Goal: Information Seeking & Learning: Learn about a topic

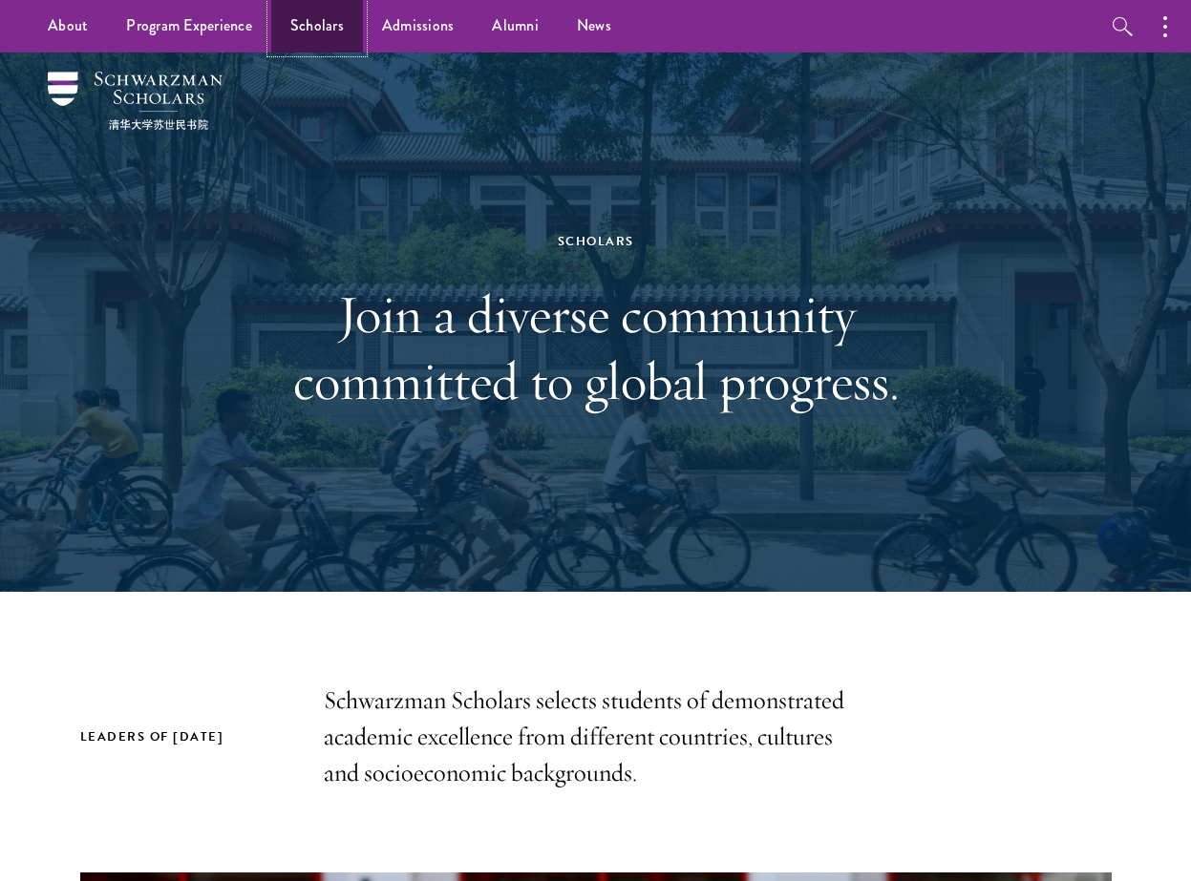
click at [312, 33] on link "Scholars" at bounding box center [317, 26] width 92 height 53
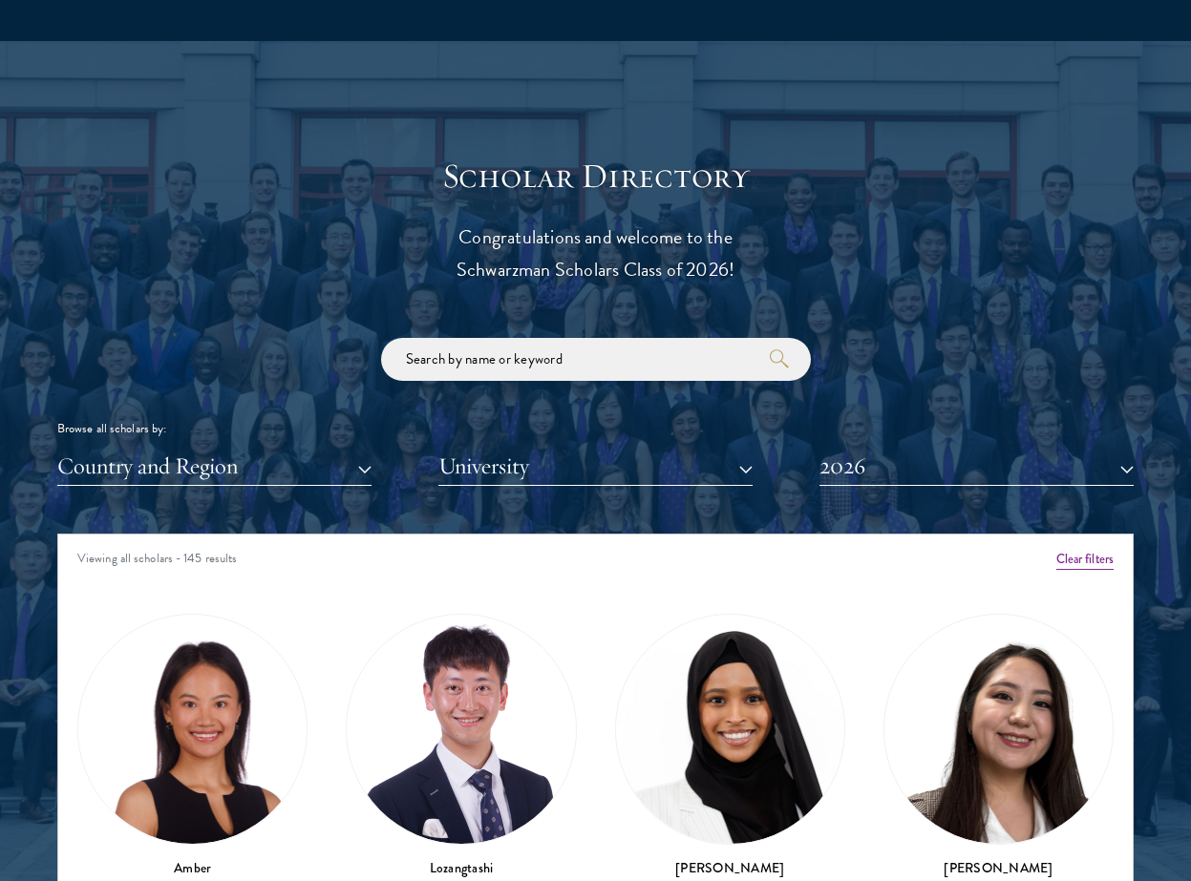
scroll to position [2319, 0]
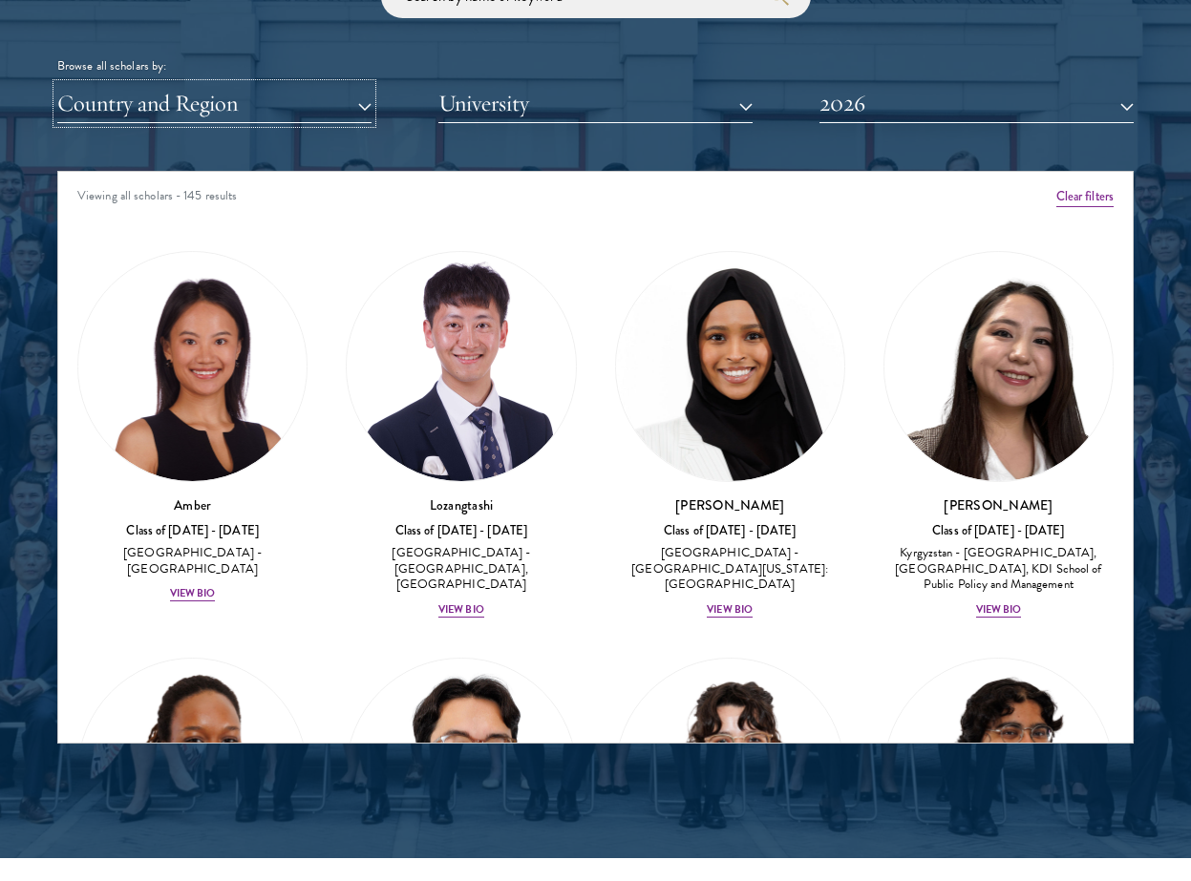
click at [309, 95] on button "Country and Region" at bounding box center [214, 103] width 314 height 39
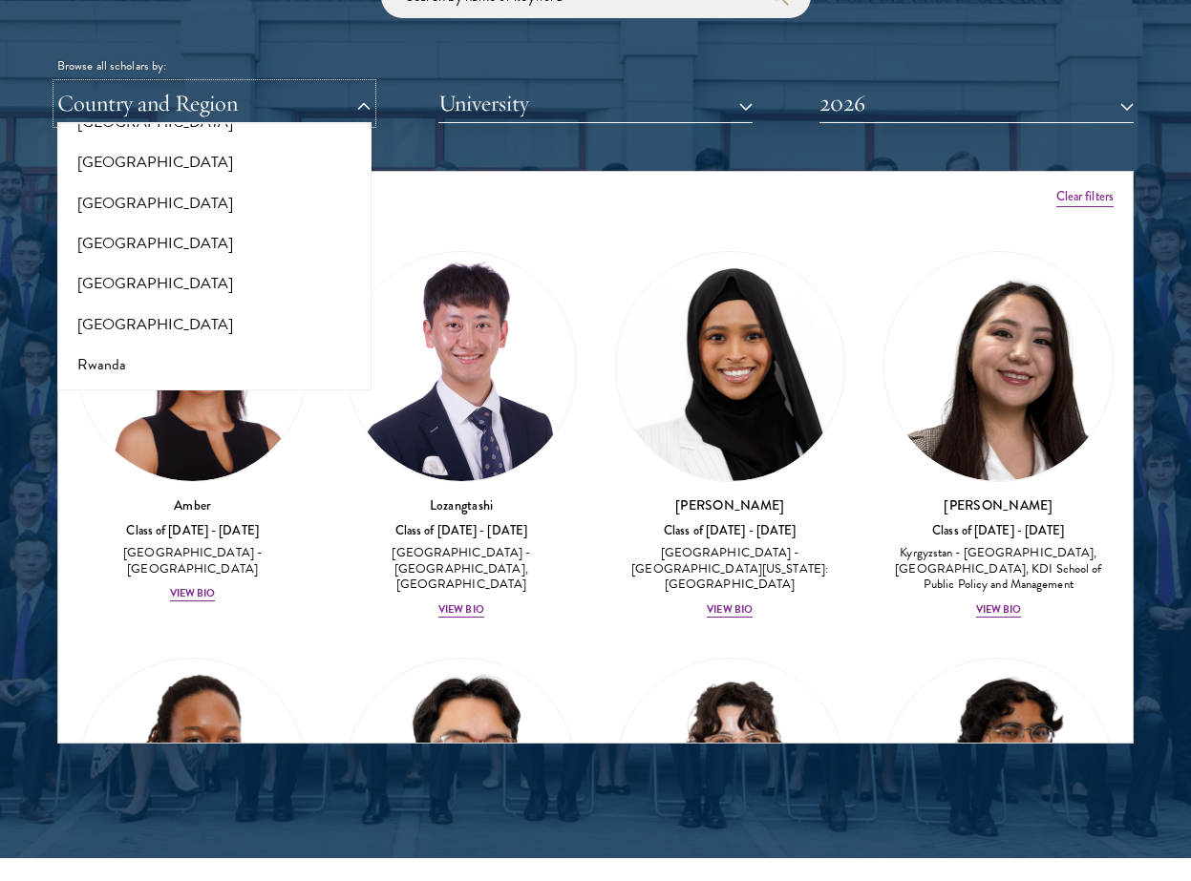
scroll to position [4005, 0]
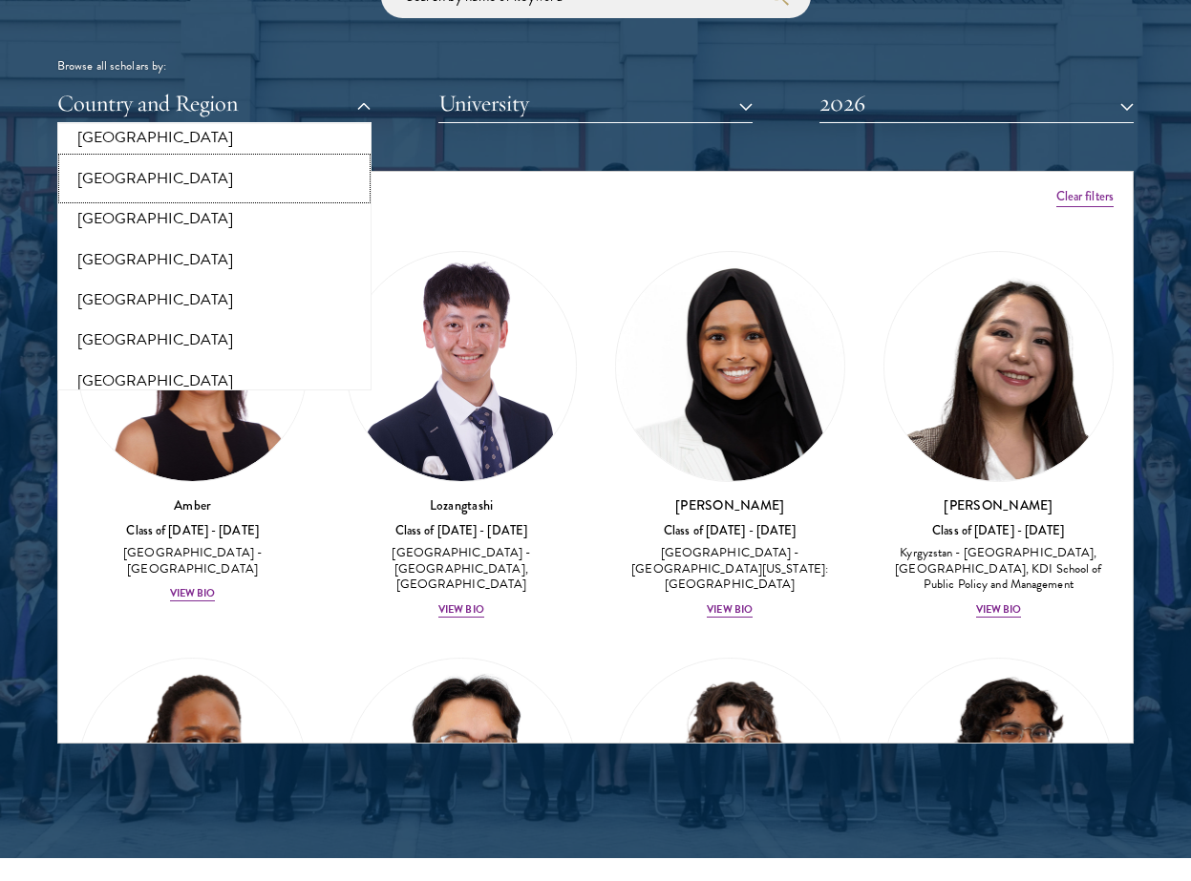
click at [176, 159] on button "[GEOGRAPHIC_DATA]" at bounding box center [214, 179] width 303 height 40
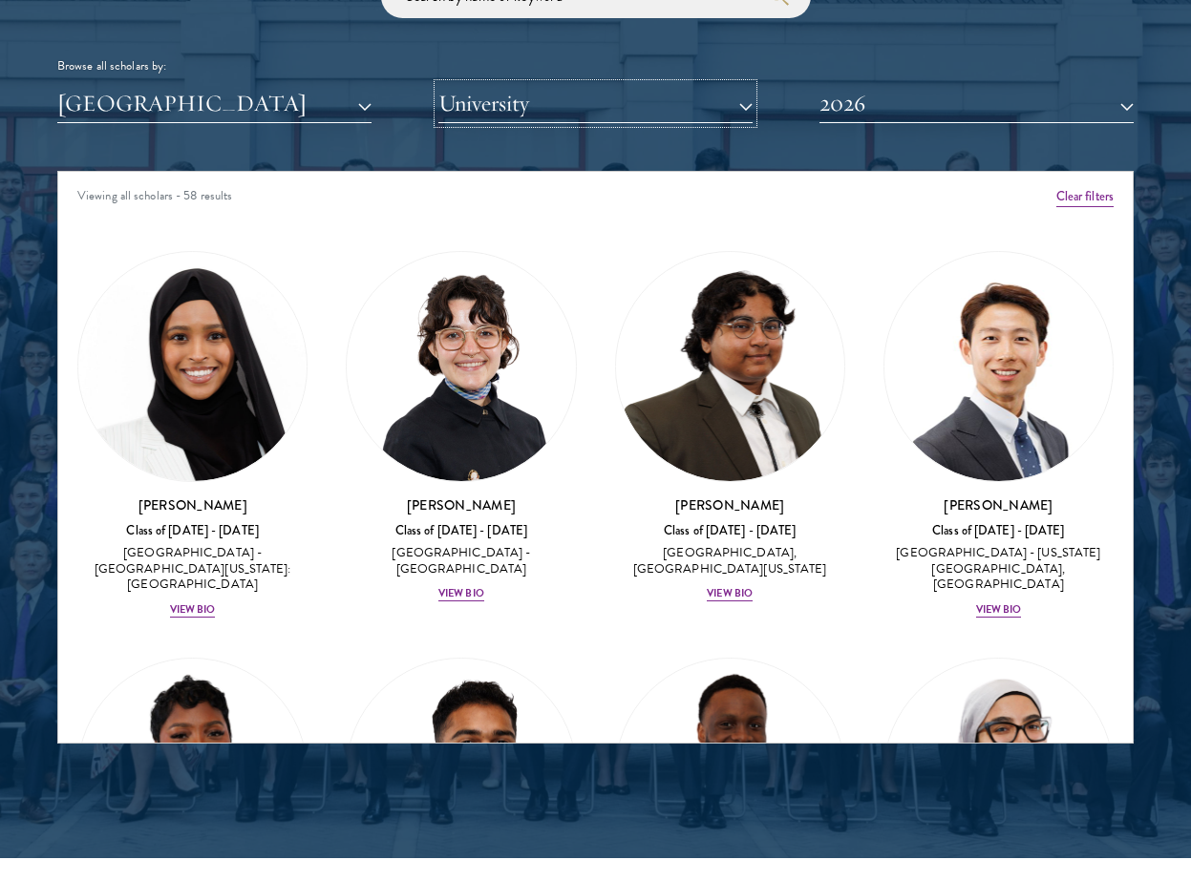
click at [594, 114] on button "University" at bounding box center [595, 103] width 314 height 39
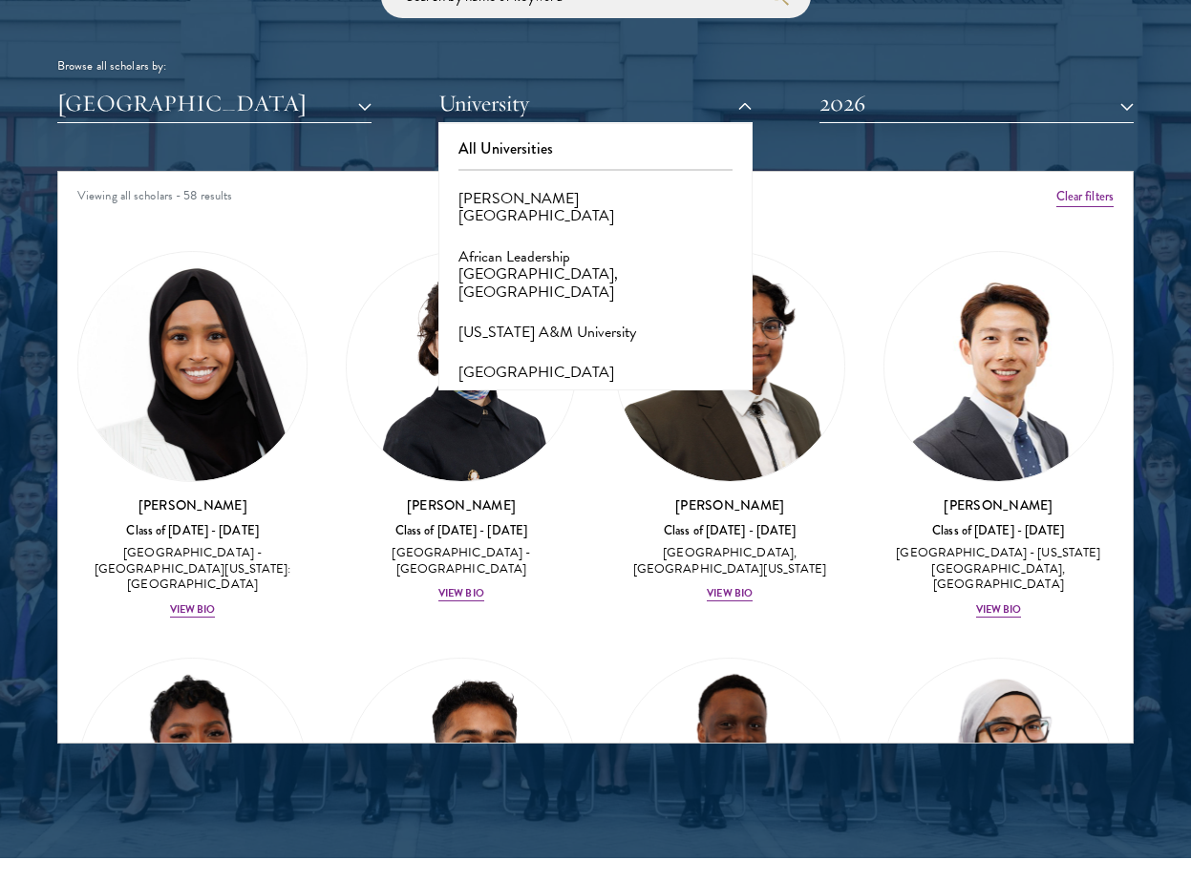
click at [384, 166] on div "Scholar Directory Congratulations and welcome to the Schwarzman Scholars Class …" at bounding box center [595, 268] width 1076 height 951
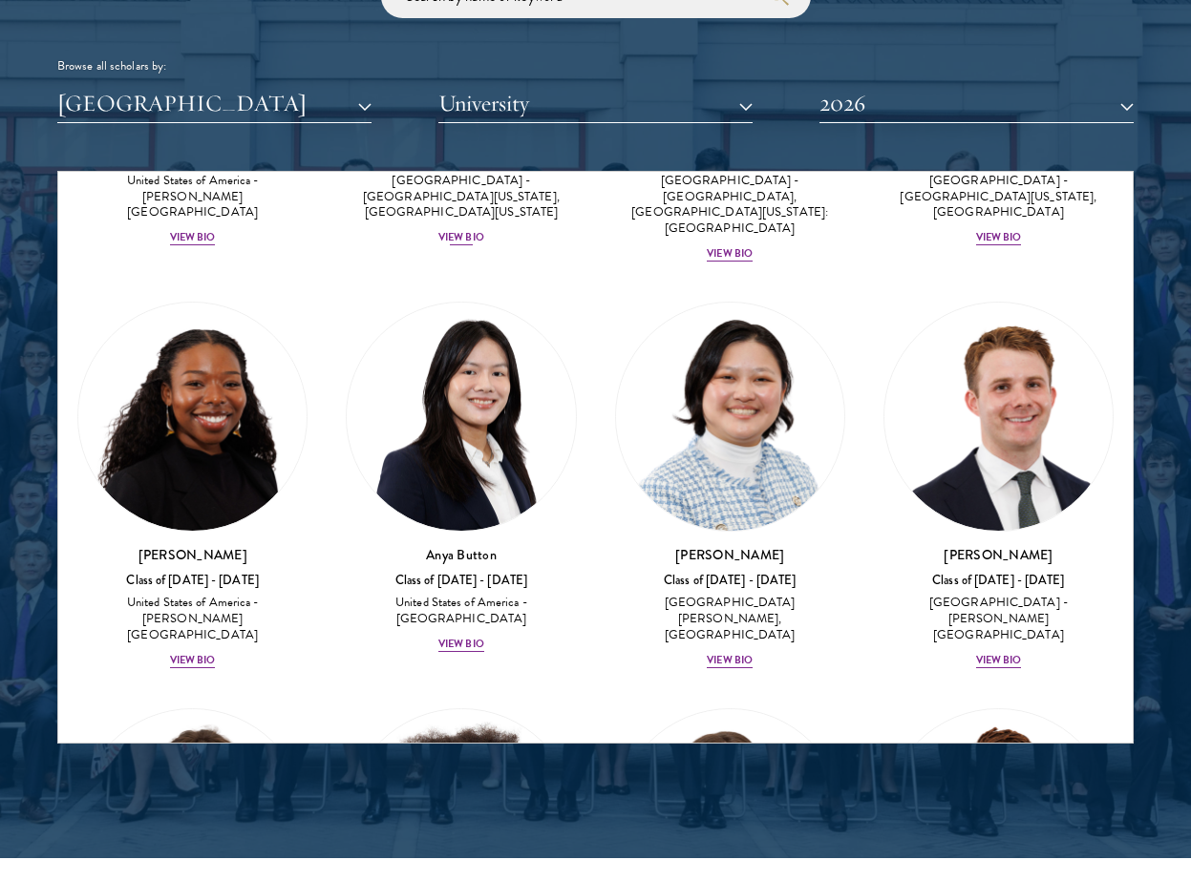
scroll to position [811, 0]
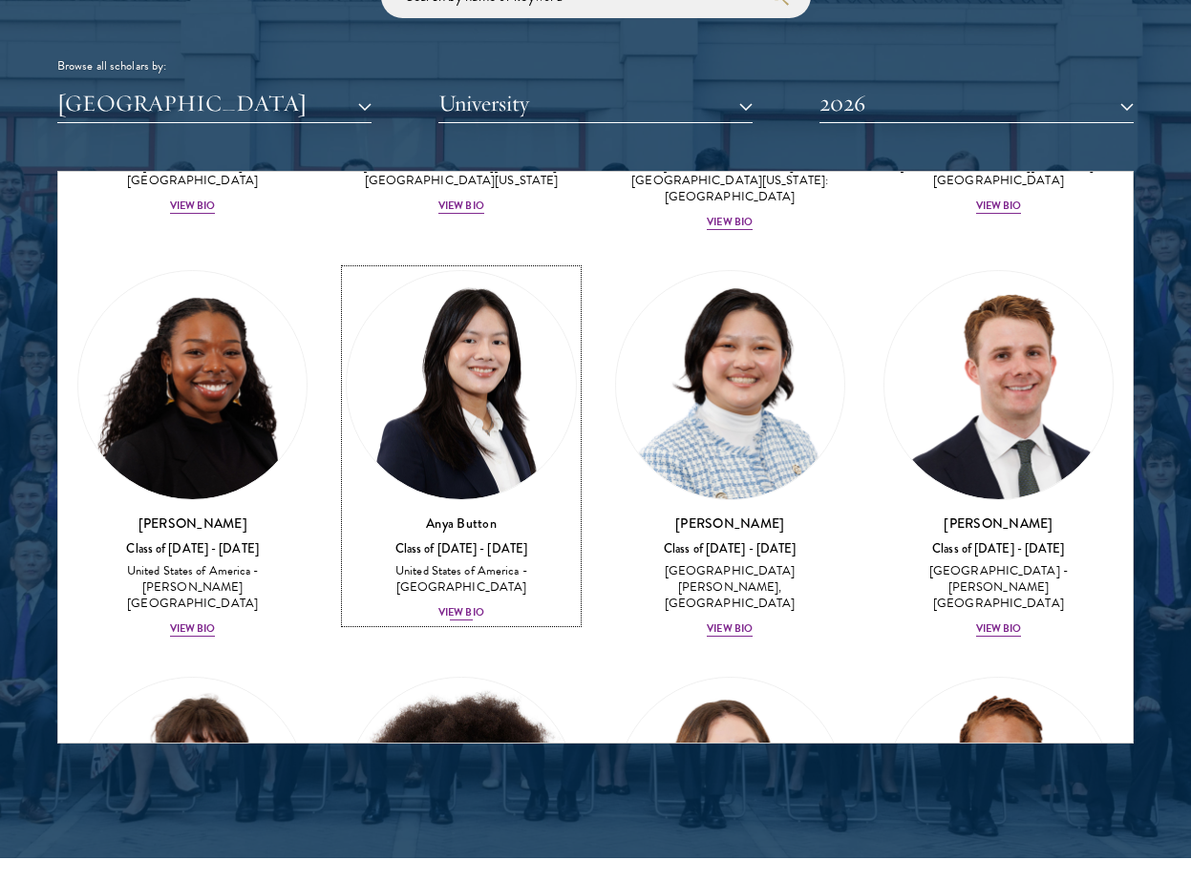
click at [448, 605] on div "View Bio" at bounding box center [461, 612] width 46 height 15
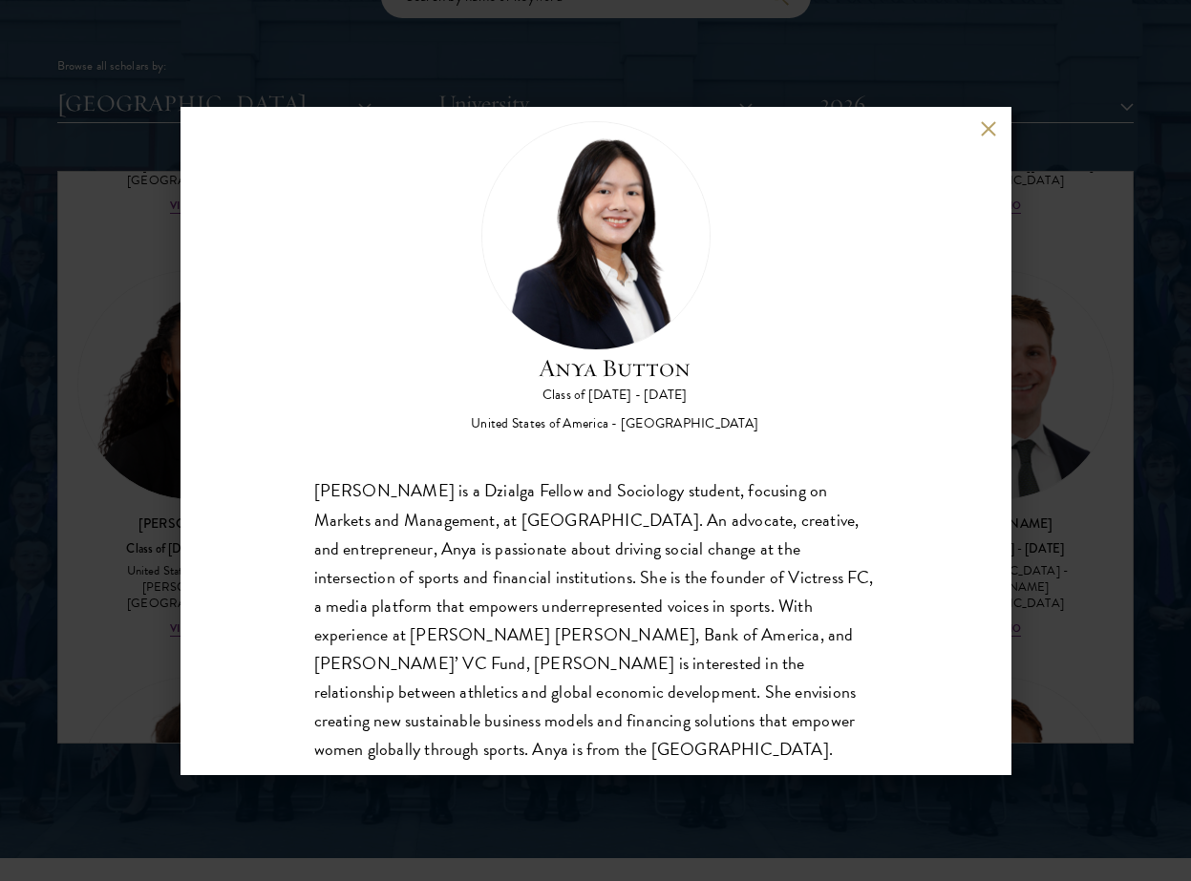
scroll to position [60, 0]
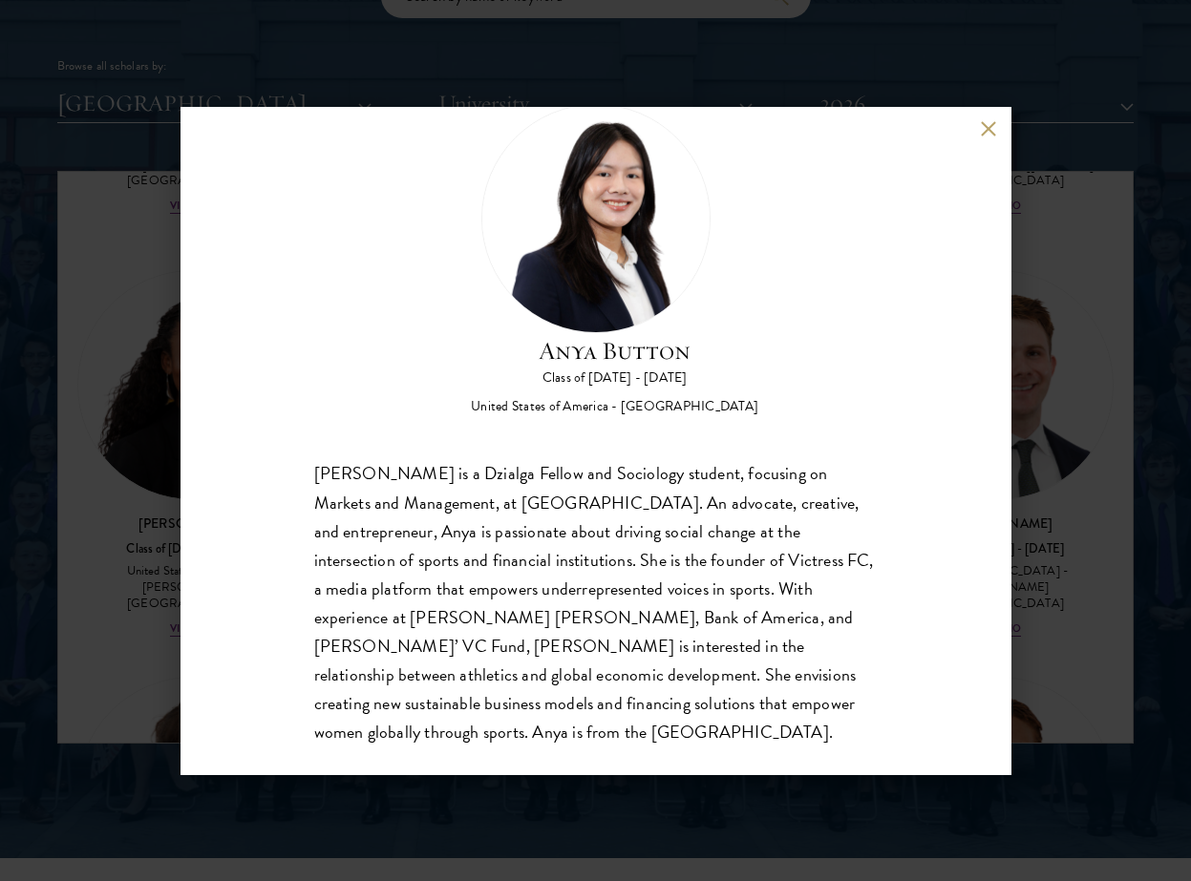
click at [1064, 664] on div "Anya Button Class of [DATE] - [DATE] [GEOGRAPHIC_DATA] - [GEOGRAPHIC_DATA] [PER…" at bounding box center [595, 440] width 1191 height 881
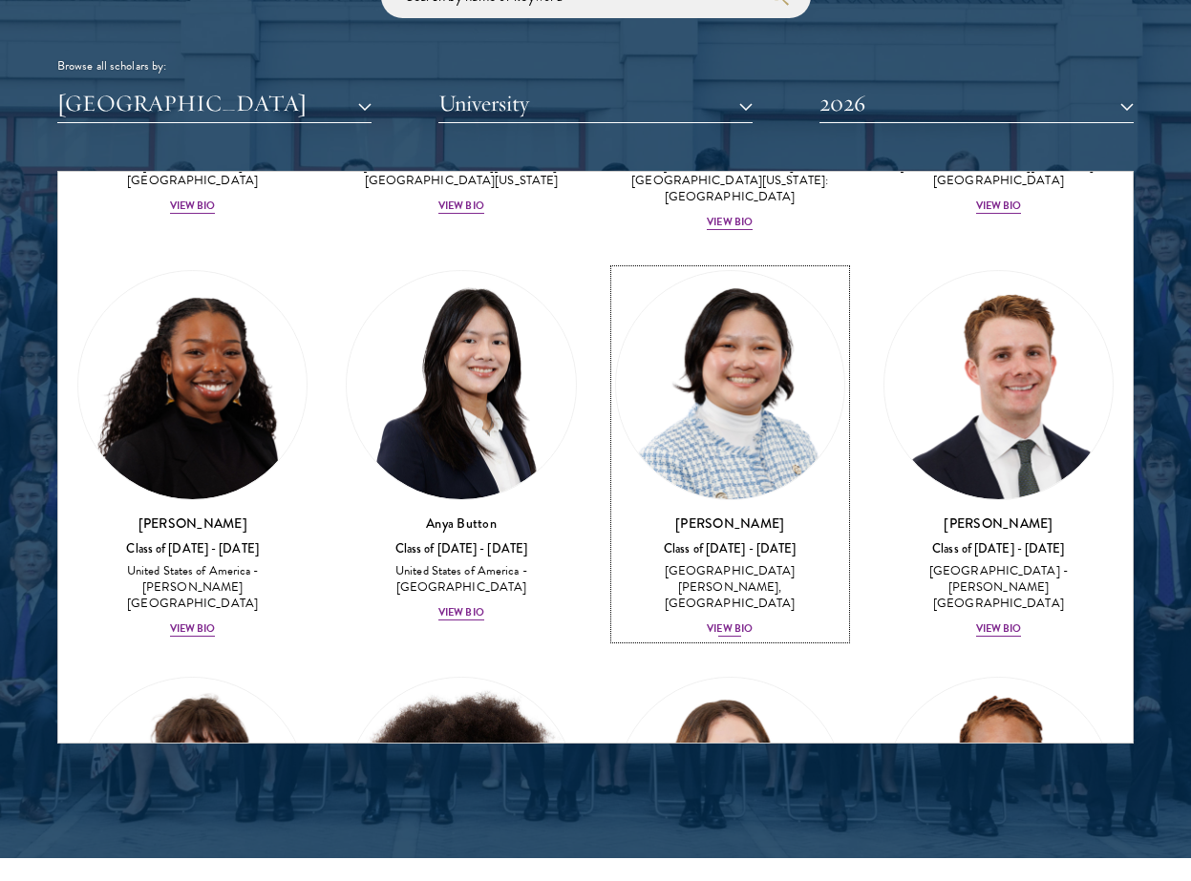
click at [751, 622] on div "View Bio" at bounding box center [730, 629] width 46 height 15
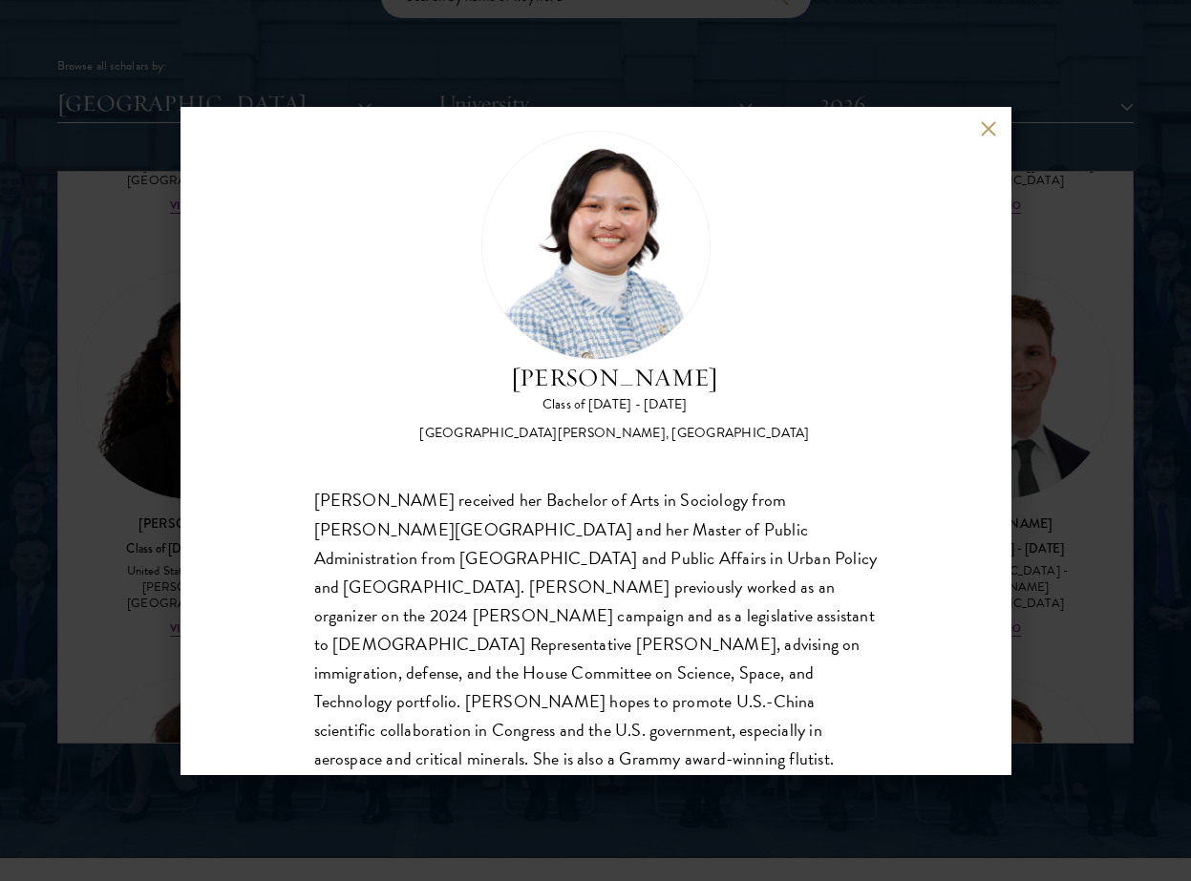
scroll to position [60, 0]
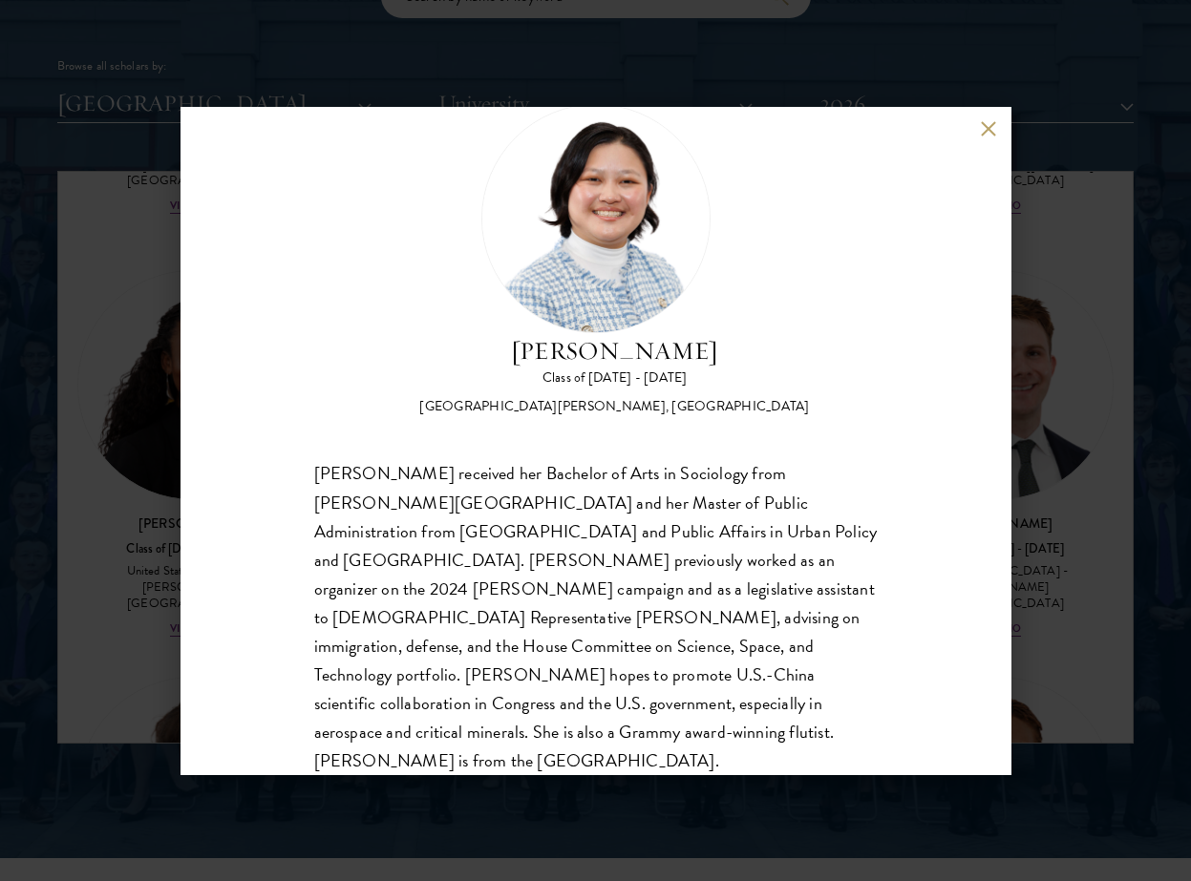
click at [1038, 624] on div "[PERSON_NAME] Class of [DATE] - [DATE] [GEOGRAPHIC_DATA] - [PERSON_NAME][GEOGRA…" at bounding box center [595, 440] width 1191 height 881
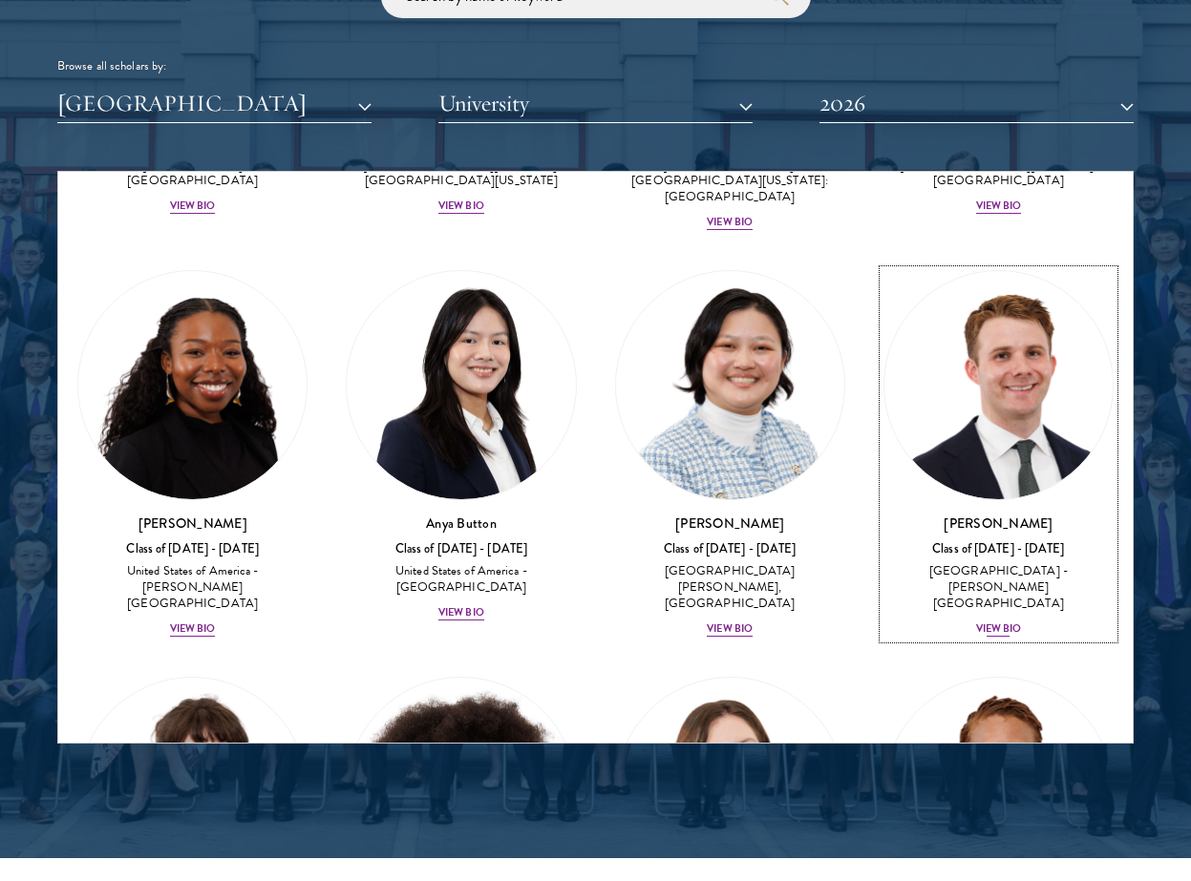
click at [995, 622] on div "View Bio" at bounding box center [999, 629] width 46 height 15
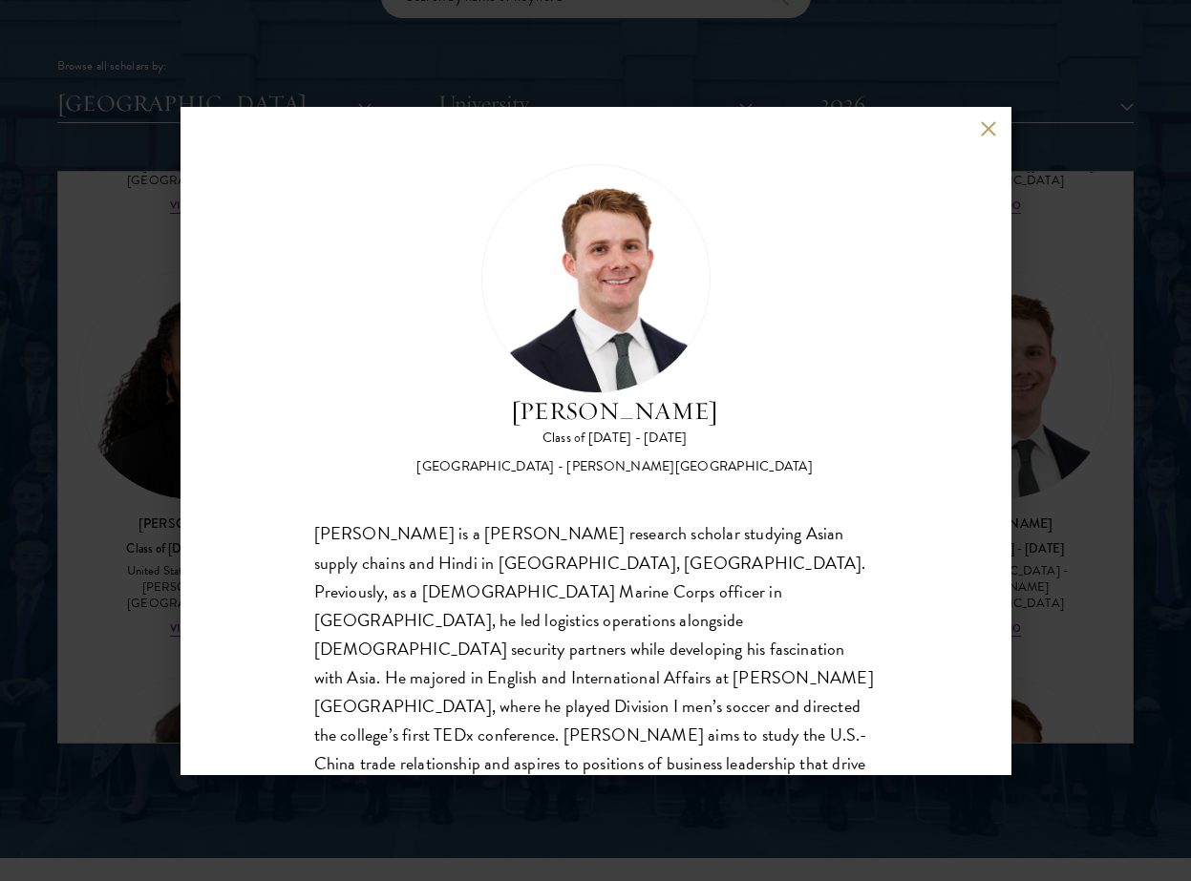
scroll to position [60, 0]
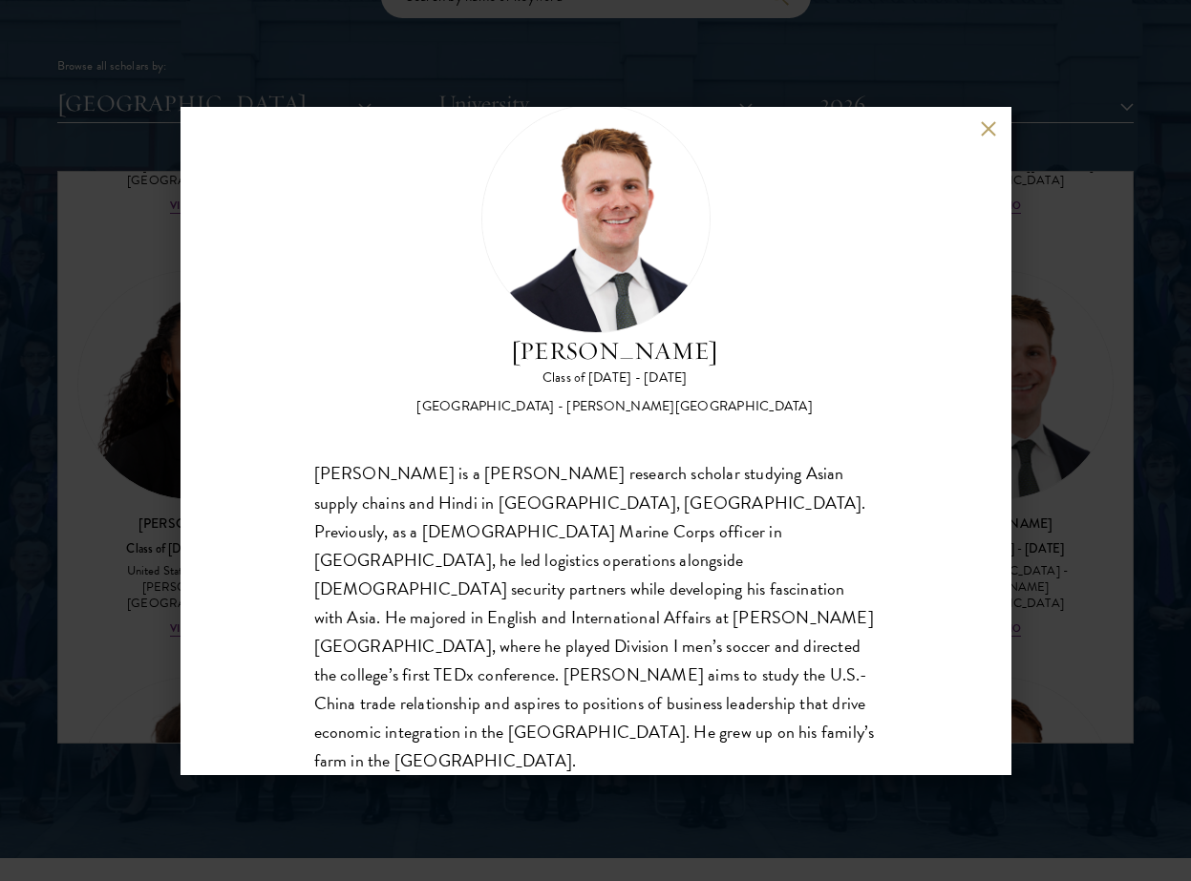
click at [990, 123] on button at bounding box center [989, 129] width 16 height 16
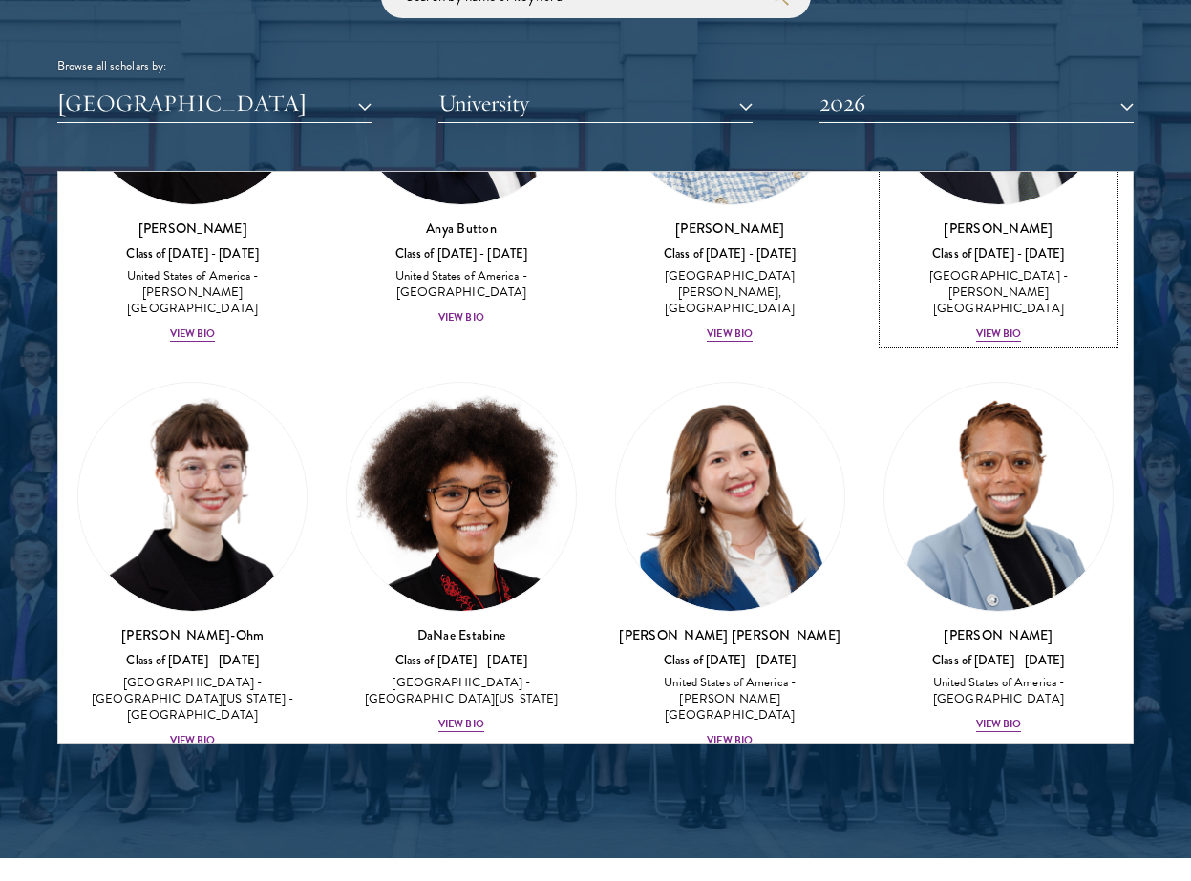
scroll to position [1116, 0]
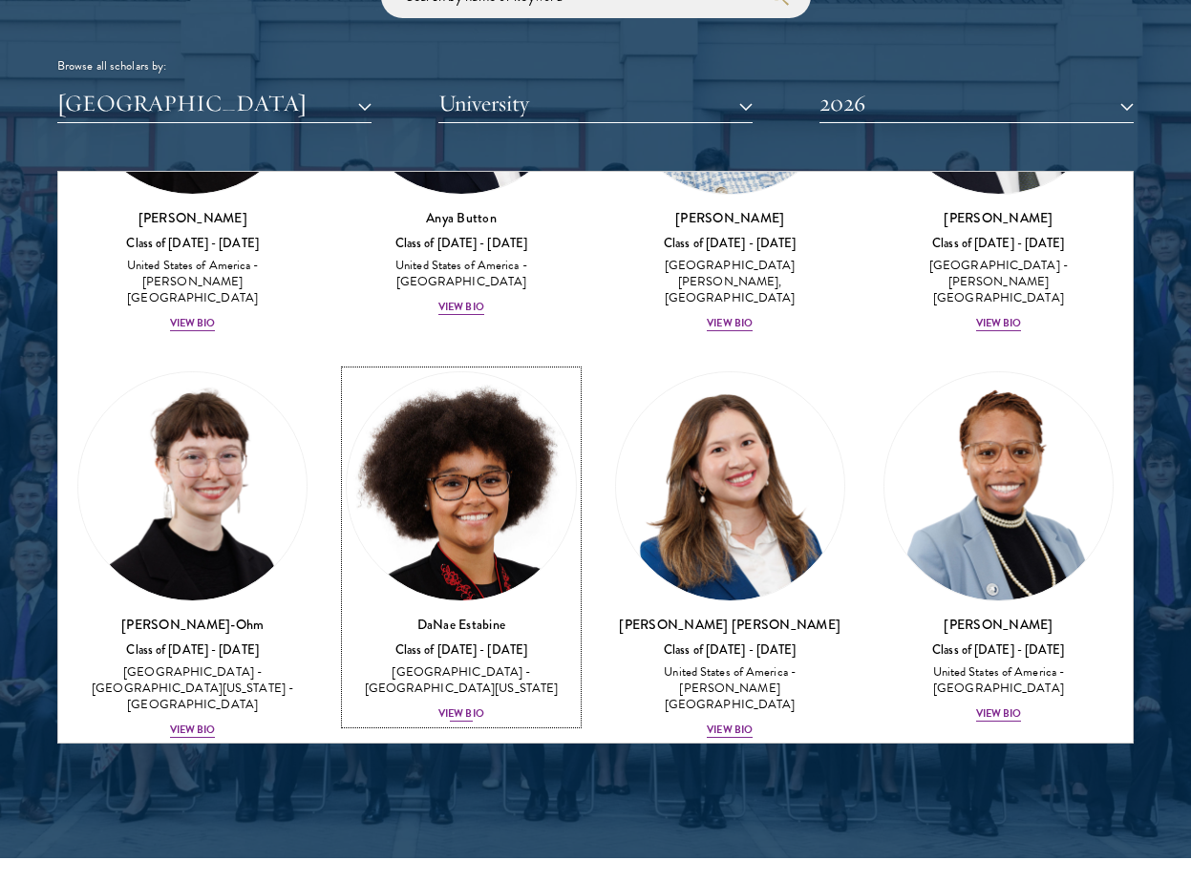
click at [469, 707] on div "View Bio" at bounding box center [461, 714] width 46 height 15
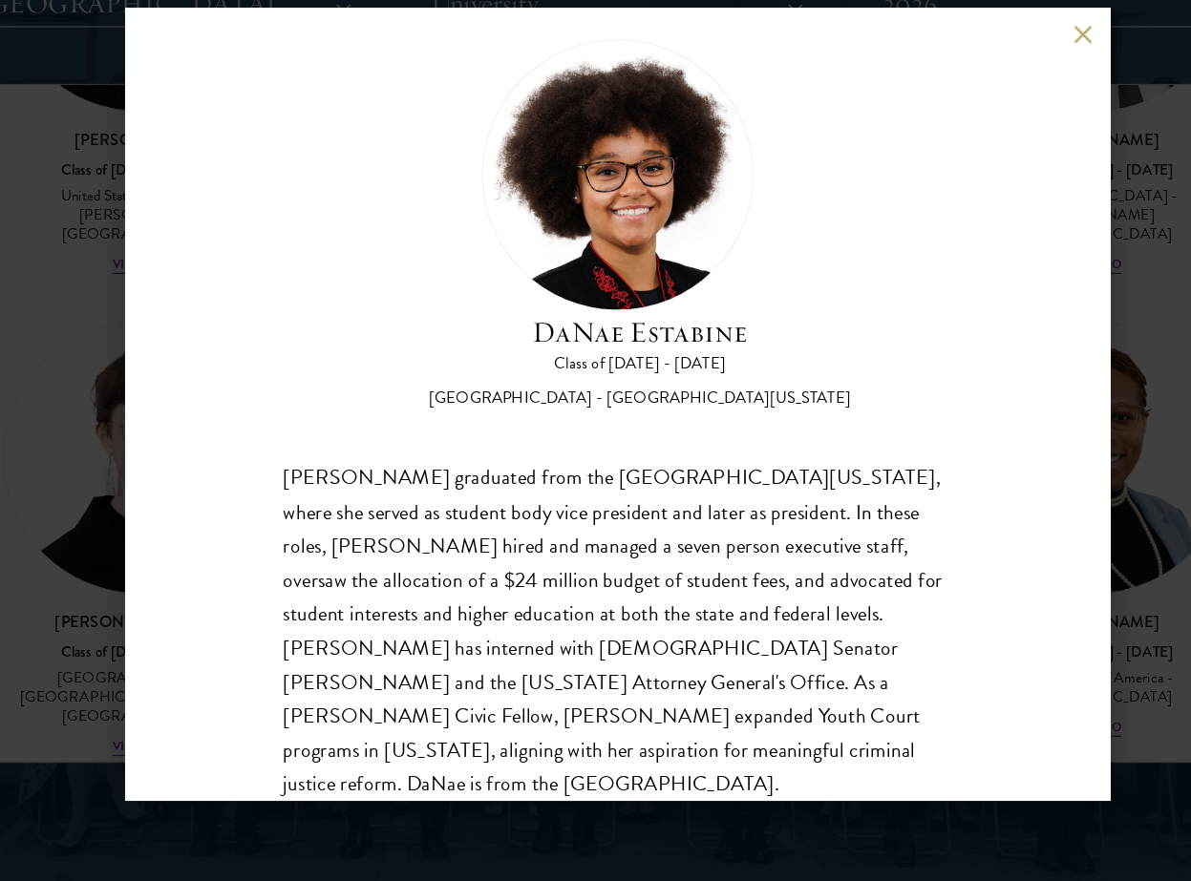
scroll to position [31, 0]
click at [985, 119] on div "[PERSON_NAME] Class of [DATE] - [DATE] [GEOGRAPHIC_DATA] - [GEOGRAPHIC_DATA][US…" at bounding box center [595, 441] width 831 height 668
click at [985, 127] on button at bounding box center [989, 129] width 16 height 16
